Goal: Find specific page/section: Find specific page/section

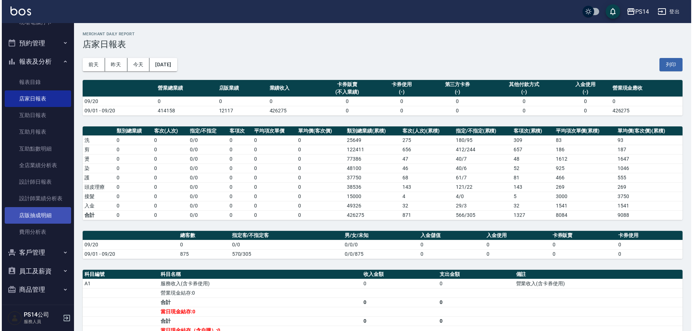
scroll to position [153, 0]
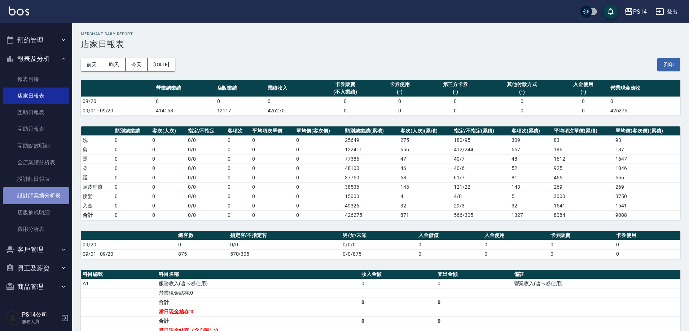
click at [37, 194] on link "設計師業績分析表" at bounding box center [36, 196] width 66 height 17
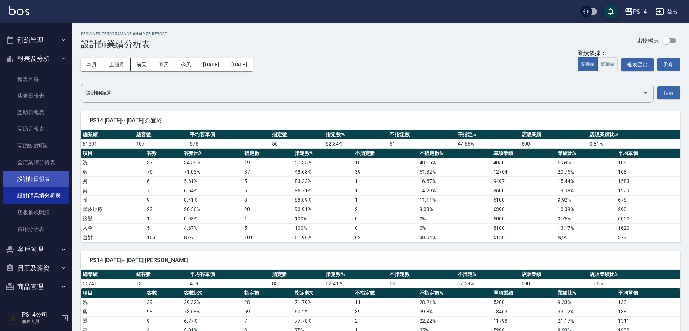
click at [44, 174] on link "設計師日報表" at bounding box center [36, 179] width 66 height 17
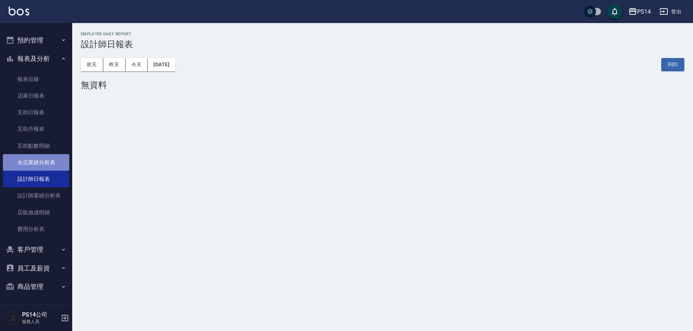
click at [49, 163] on link "全店業績分析表" at bounding box center [36, 162] width 66 height 17
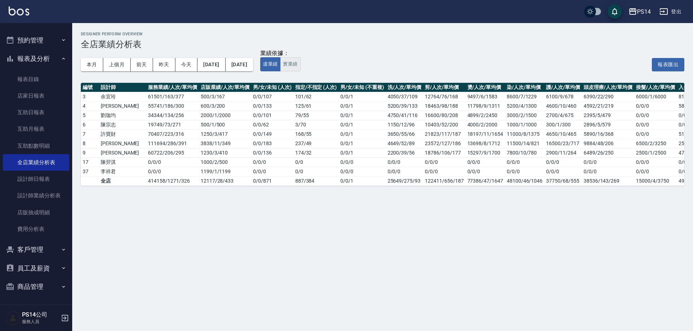
click at [300, 62] on button "實業績" at bounding box center [290, 64] width 20 height 14
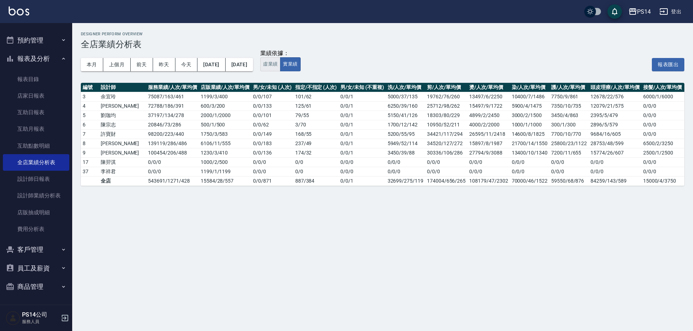
click at [280, 64] on button "虛業績" at bounding box center [270, 64] width 20 height 14
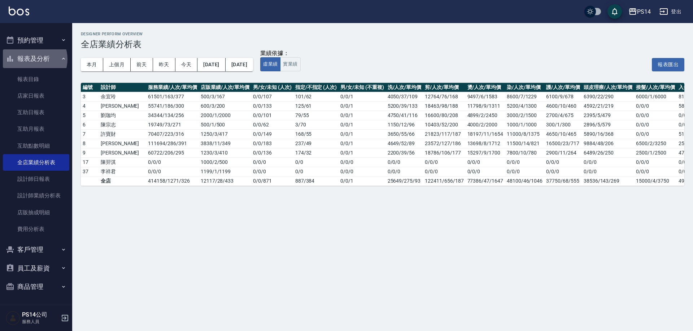
click at [30, 59] on button "報表及分析" at bounding box center [36, 58] width 66 height 19
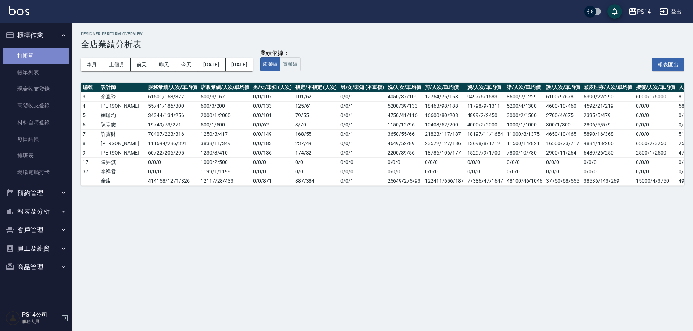
click at [27, 54] on link "打帳單" at bounding box center [36, 56] width 66 height 17
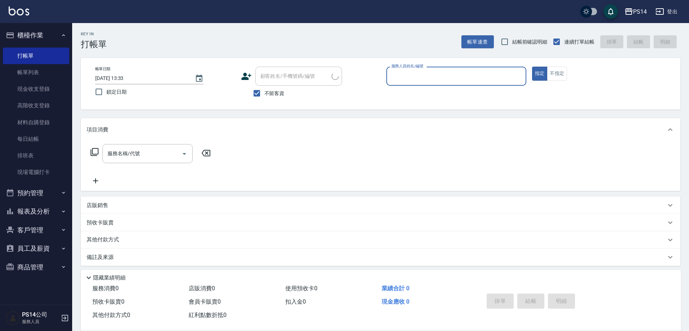
click at [27, 34] on button "櫃檯作業" at bounding box center [36, 35] width 66 height 19
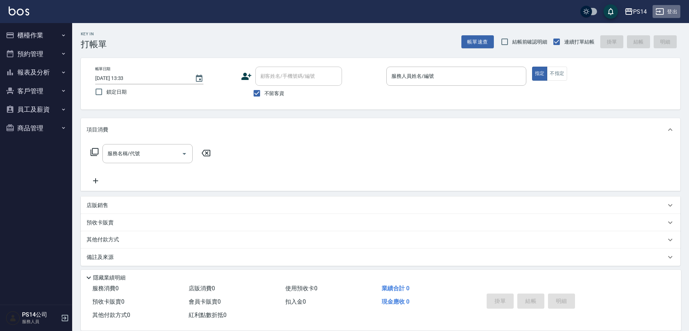
click at [669, 9] on button "登出" at bounding box center [667, 11] width 28 height 13
